Goal: Obtain resource: Download file/media

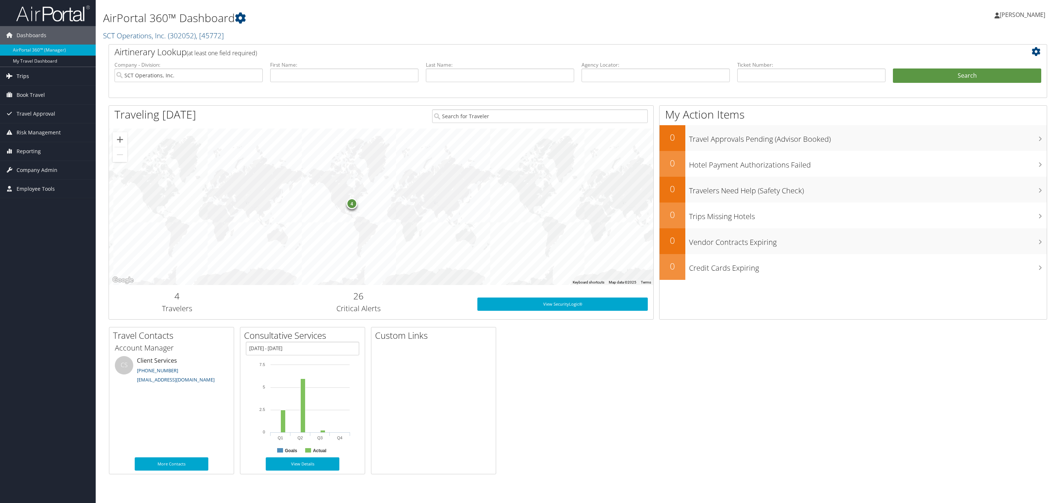
click at [25, 80] on span "Trips" at bounding box center [23, 76] width 13 height 18
click at [30, 116] on link "Past Trips" at bounding box center [48, 112] width 96 height 11
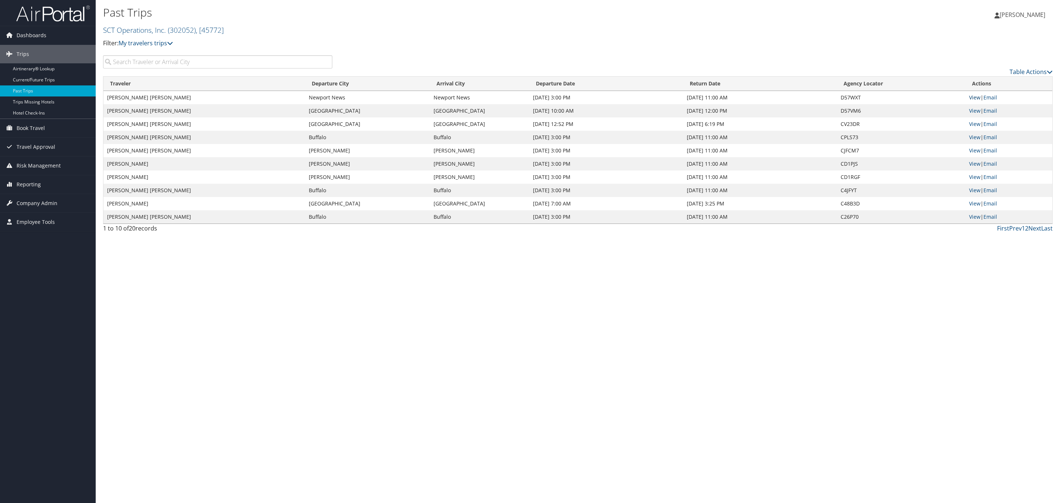
click at [974, 96] on link "View" at bounding box center [974, 97] width 11 height 7
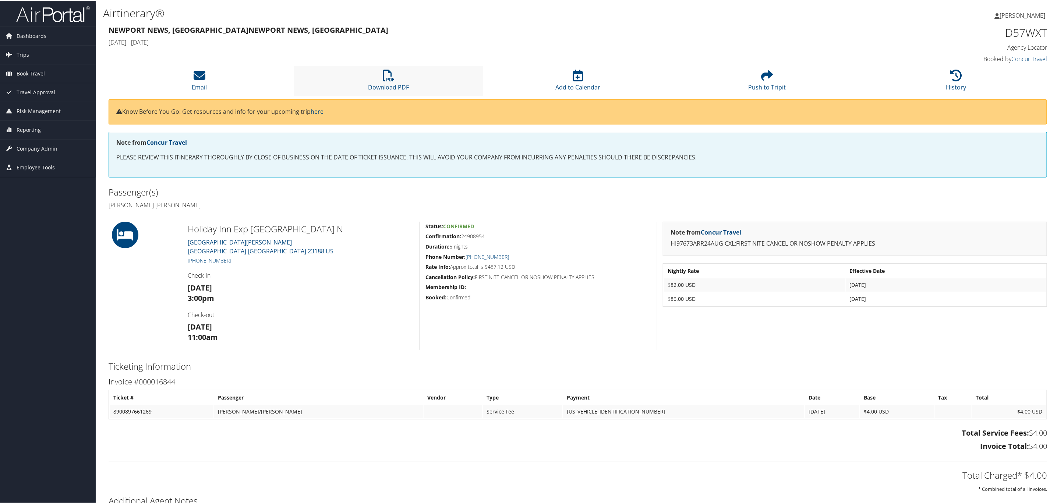
click at [370, 74] on li "Download PDF" at bounding box center [388, 80] width 189 height 30
